Goal: Information Seeking & Learning: Find specific fact

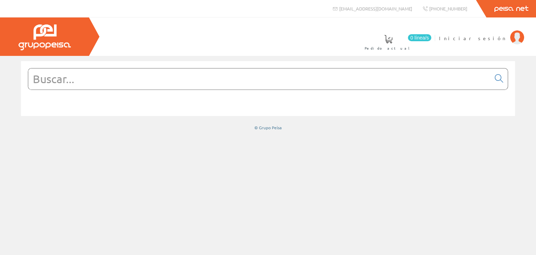
click at [90, 79] on input "text" at bounding box center [259, 78] width 463 height 21
type input "manguera 3x2,5 libre de halogenos"
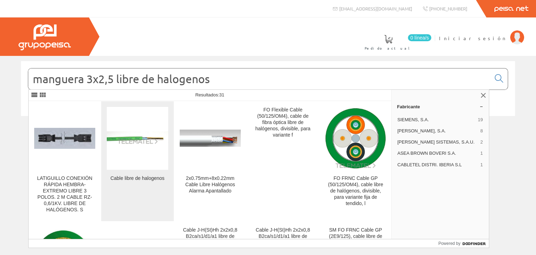
click at [124, 138] on img at bounding box center [137, 138] width 61 height 14
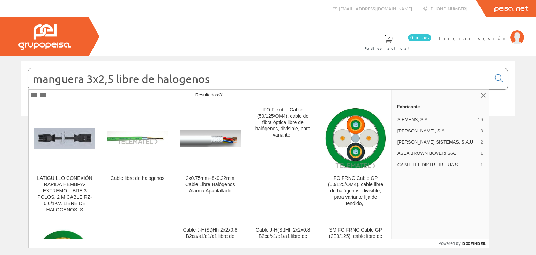
click at [530, 146] on div "manguera 3x2,5 libre de halogenos" at bounding box center [268, 155] width 536 height 199
click at [500, 80] on icon at bounding box center [499, 78] width 8 height 5
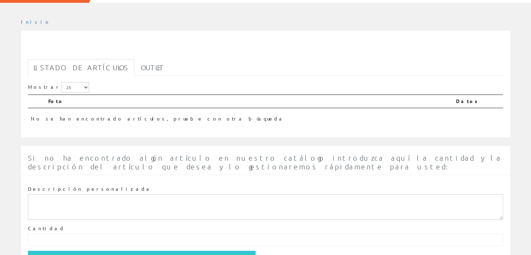
scroll to position [21, 0]
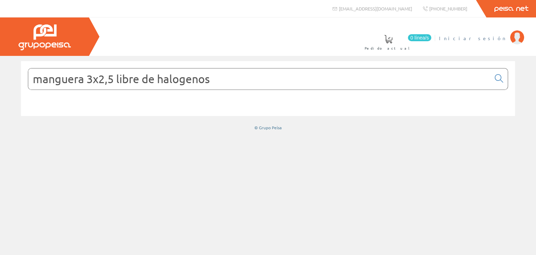
click at [502, 39] on span "Iniciar sesión" at bounding box center [473, 38] width 68 height 7
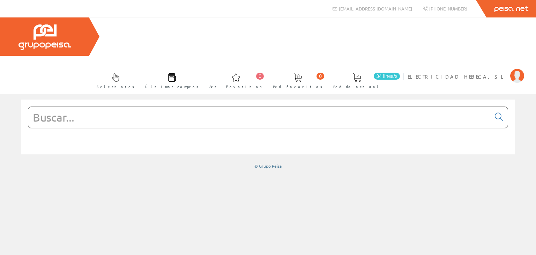
click at [69, 107] on input "text" at bounding box center [259, 117] width 463 height 21
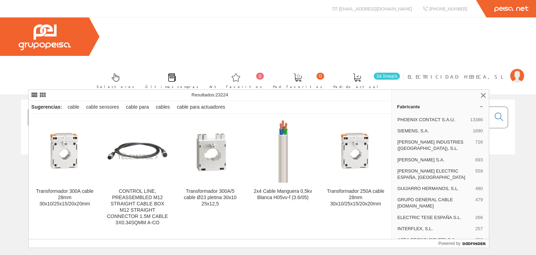
click at [30, 107] on input "manguera 3x2,5" at bounding box center [259, 117] width 463 height 21
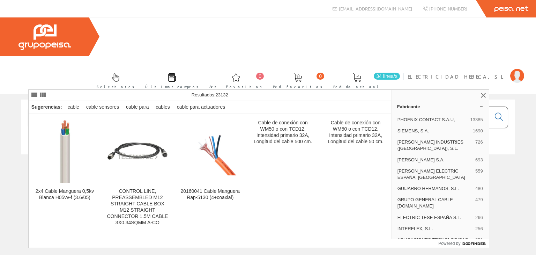
click at [152, 107] on input "cable manguera 3x2,5" at bounding box center [259, 117] width 463 height 21
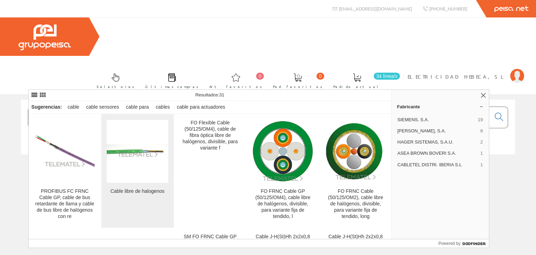
type input "cable manguera 3x2,5 libre de halogenos"
click at [141, 191] on div "Cable libre de halogenos" at bounding box center [137, 191] width 61 height 6
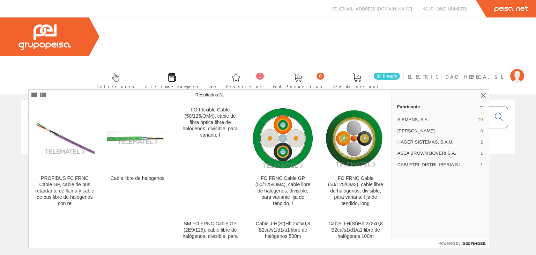
click at [143, 107] on input "cable manguera 3x2,5 libre de halogenos" at bounding box center [259, 117] width 463 height 21
type input "cable manguera 3x2,5mm libre de halogenos"
click at [202, 67] on link "Últimas compras" at bounding box center [170, 79] width 64 height 25
click at [199, 83] on span "Últimas compras" at bounding box center [171, 86] width 53 height 7
